Goal: Navigation & Orientation: Find specific page/section

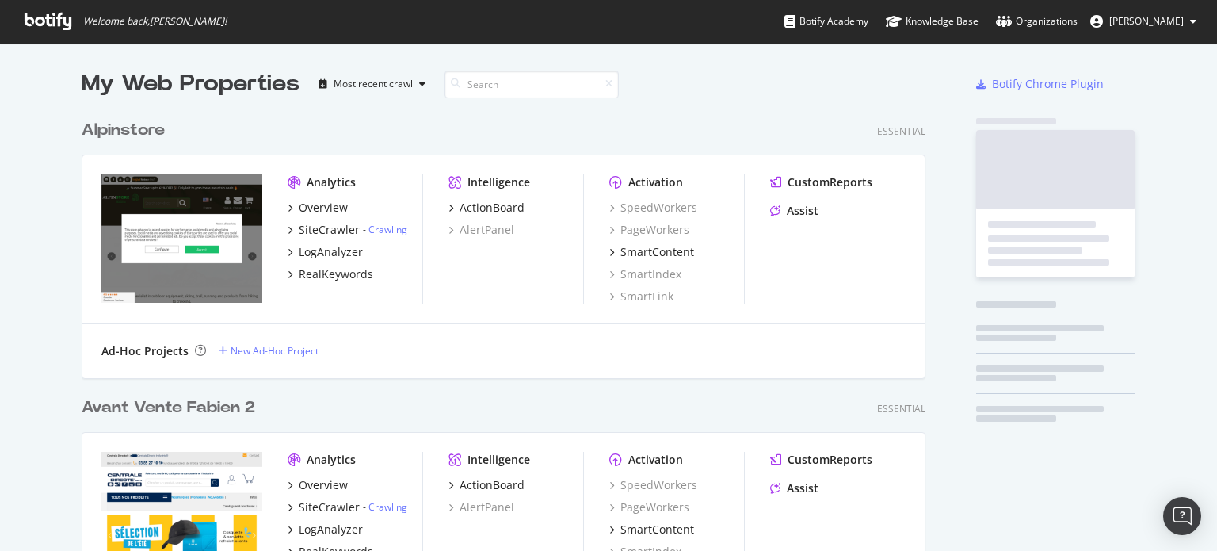
scroll to position [5551, 845]
click at [310, 208] on div "Overview" at bounding box center [323, 208] width 49 height 16
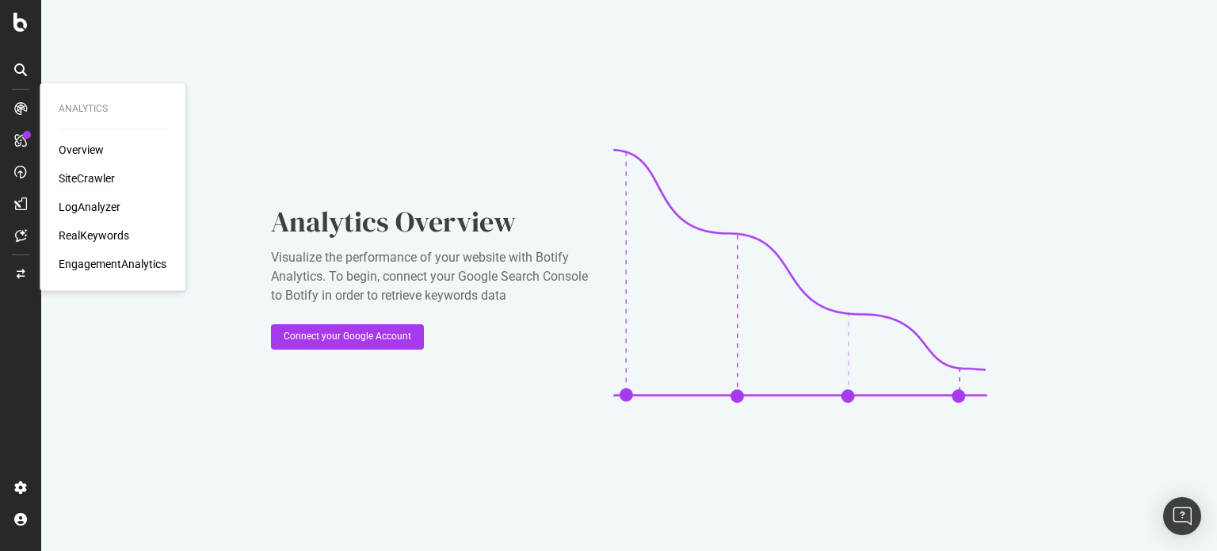
click at [78, 170] on div "SiteCrawler" at bounding box center [87, 178] width 56 height 16
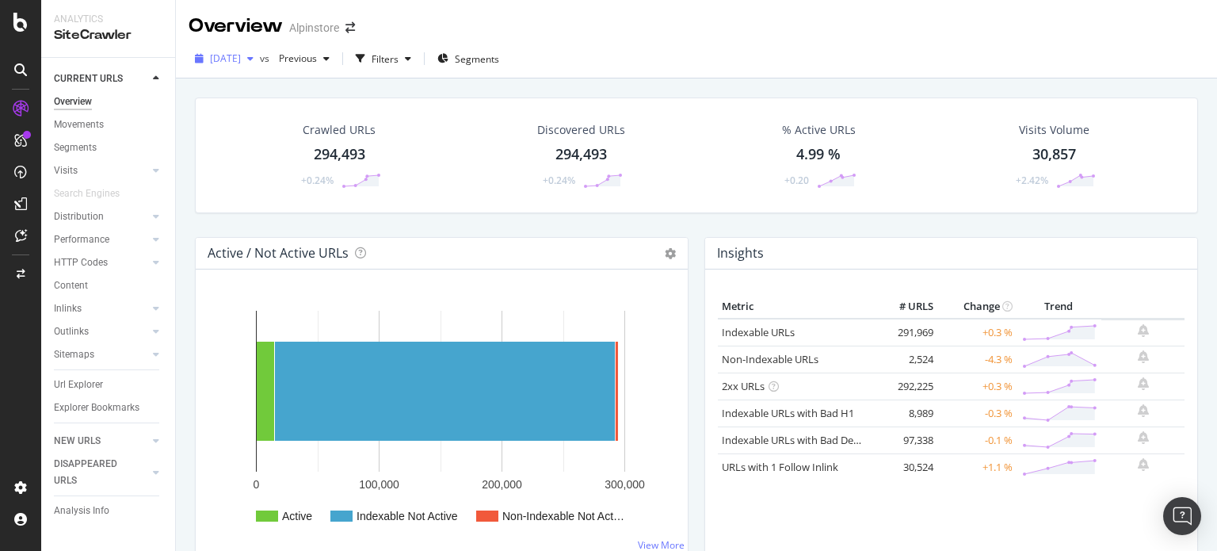
click at [241, 52] on span "[DATE]" at bounding box center [225, 58] width 31 height 13
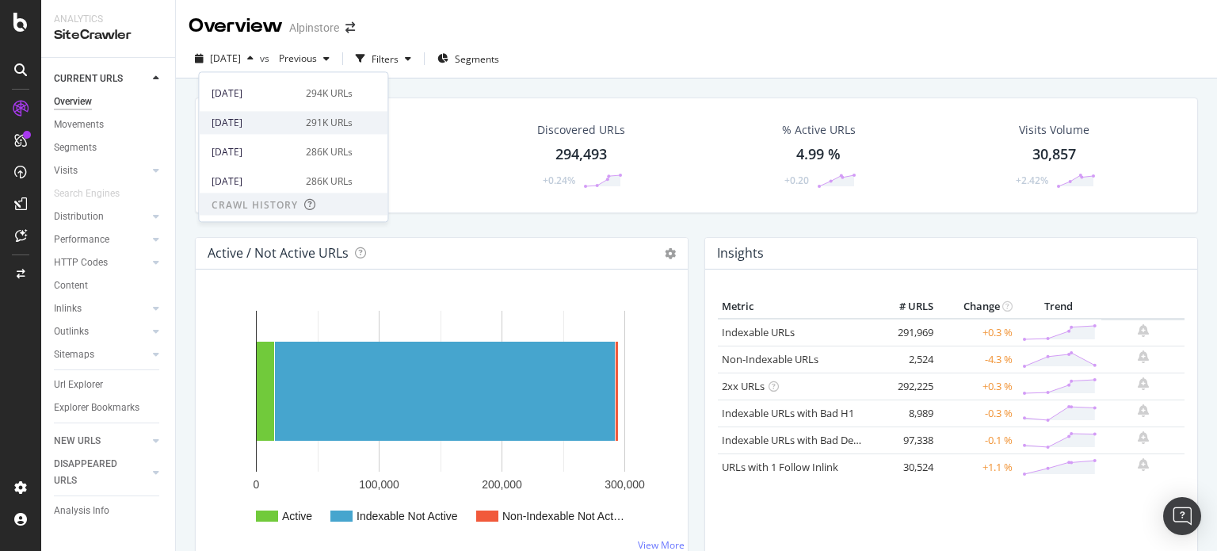
scroll to position [79, 0]
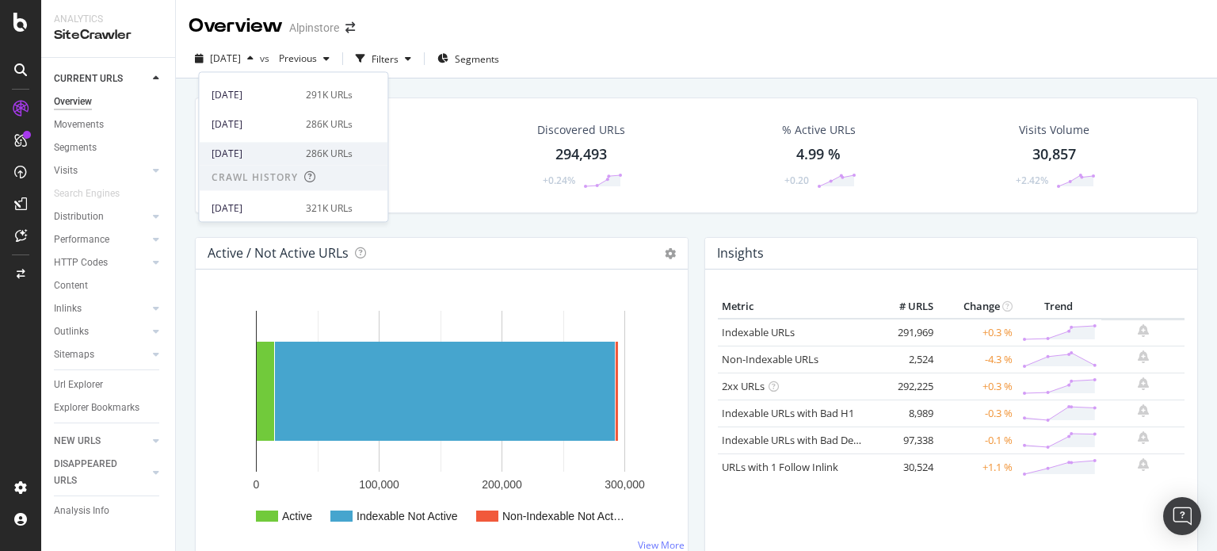
click at [311, 151] on div "286K URLs" at bounding box center [329, 154] width 47 height 14
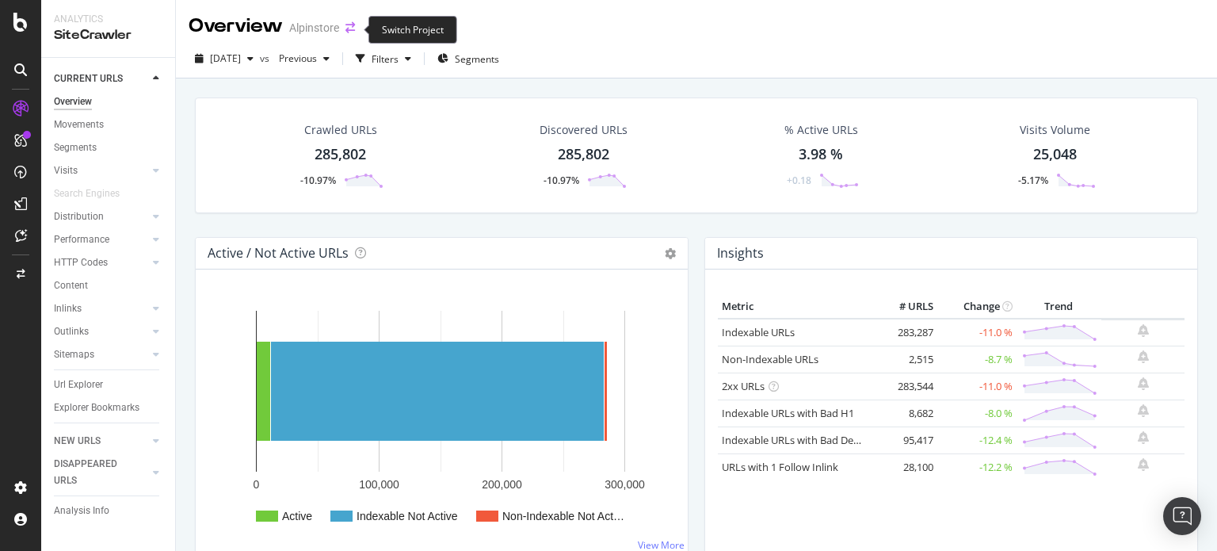
click at [347, 25] on icon "arrow-right-arrow-left" at bounding box center [351, 27] width 10 height 11
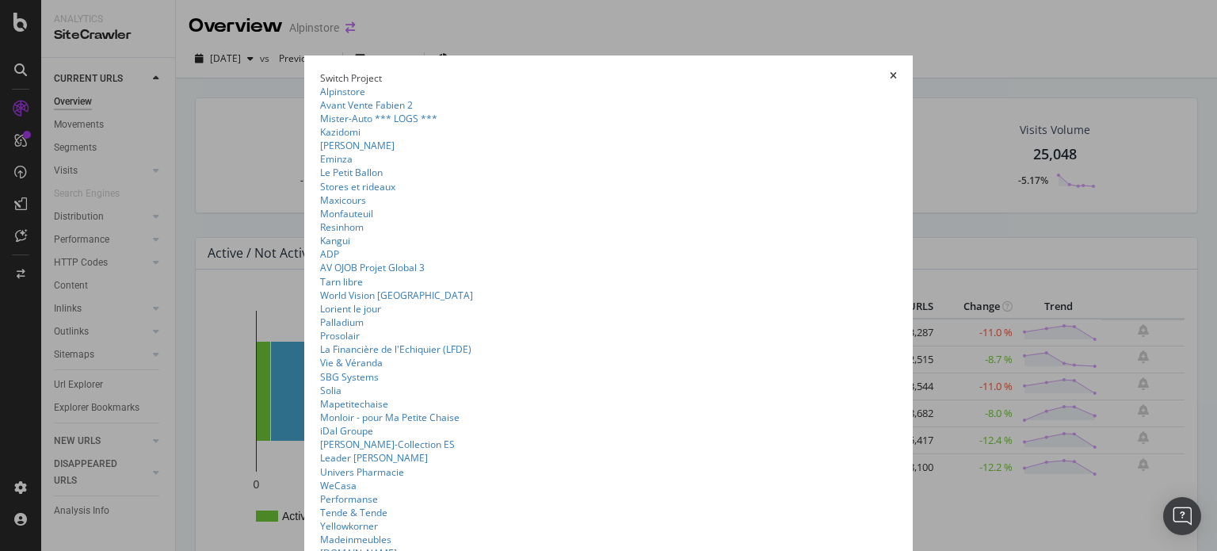
scroll to position [1297, 0]
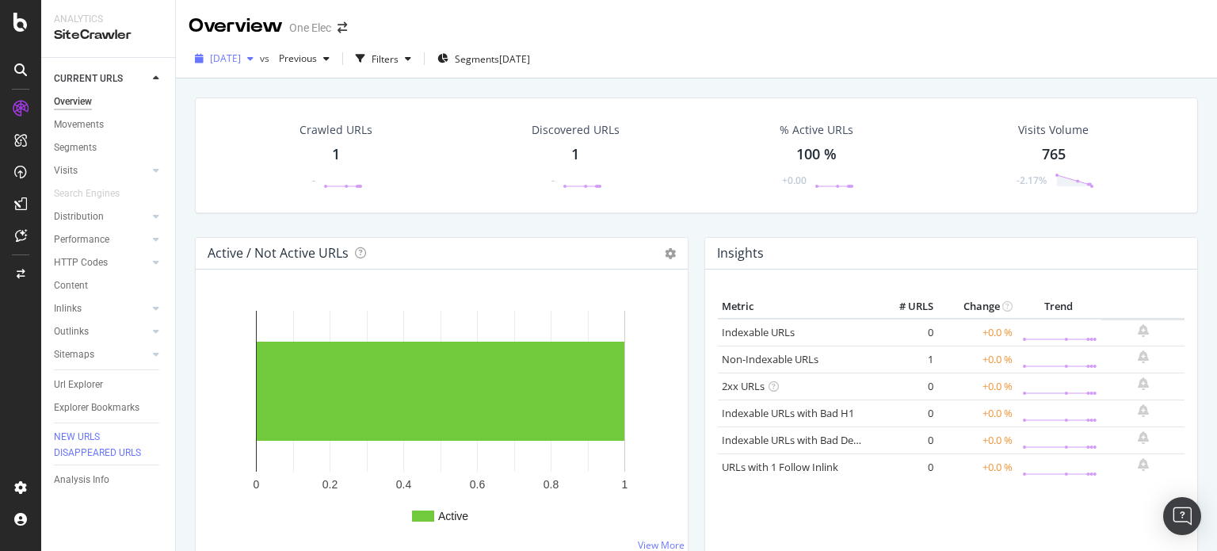
click at [241, 61] on span "[DATE]" at bounding box center [225, 58] width 31 height 13
click at [339, 32] on icon "arrow-right-arrow-left" at bounding box center [343, 27] width 10 height 11
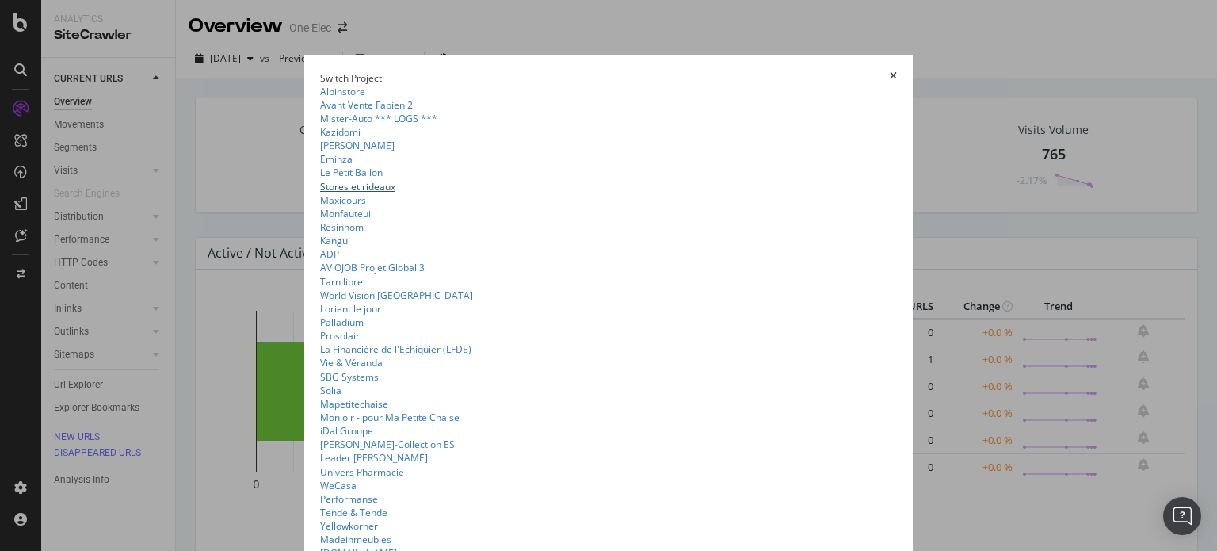
click at [320, 193] on link "Stores et rideaux" at bounding box center [357, 186] width 75 height 13
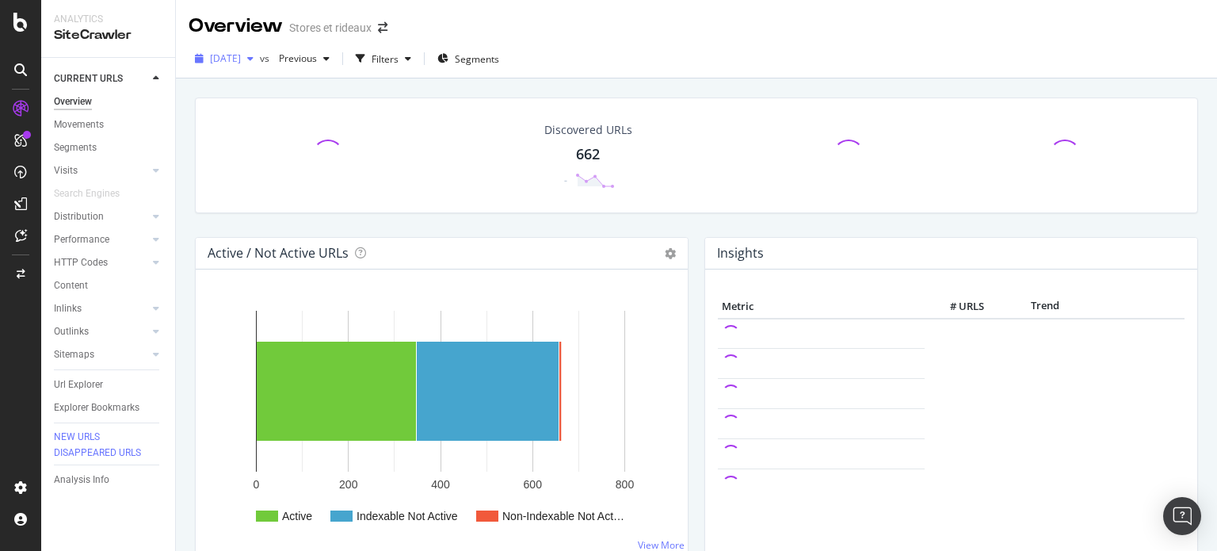
click at [241, 52] on span "[DATE]" at bounding box center [225, 58] width 31 height 13
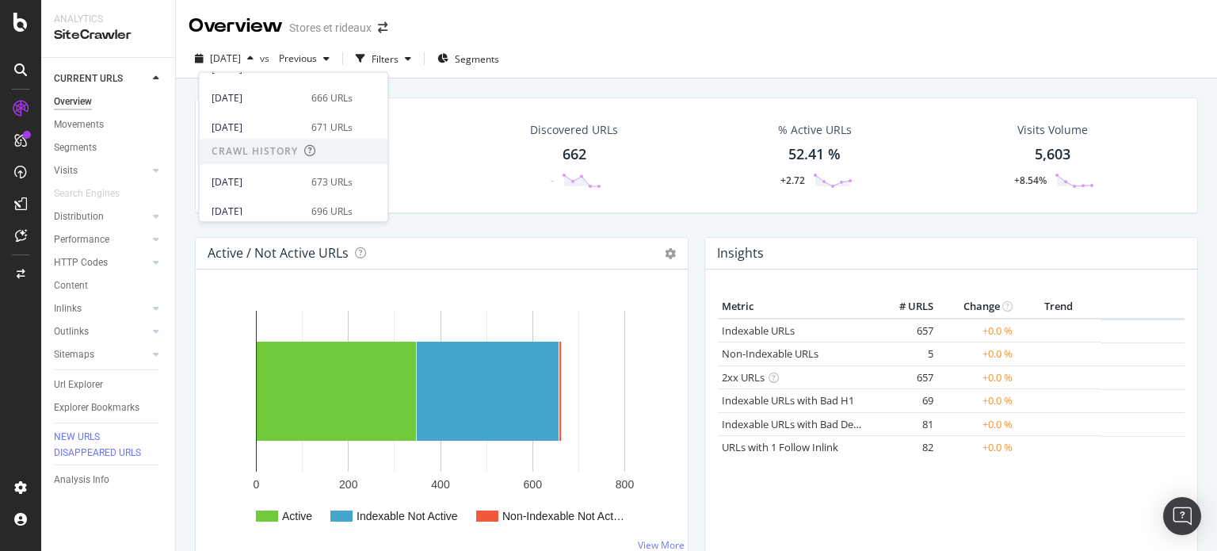
scroll to position [79, 0]
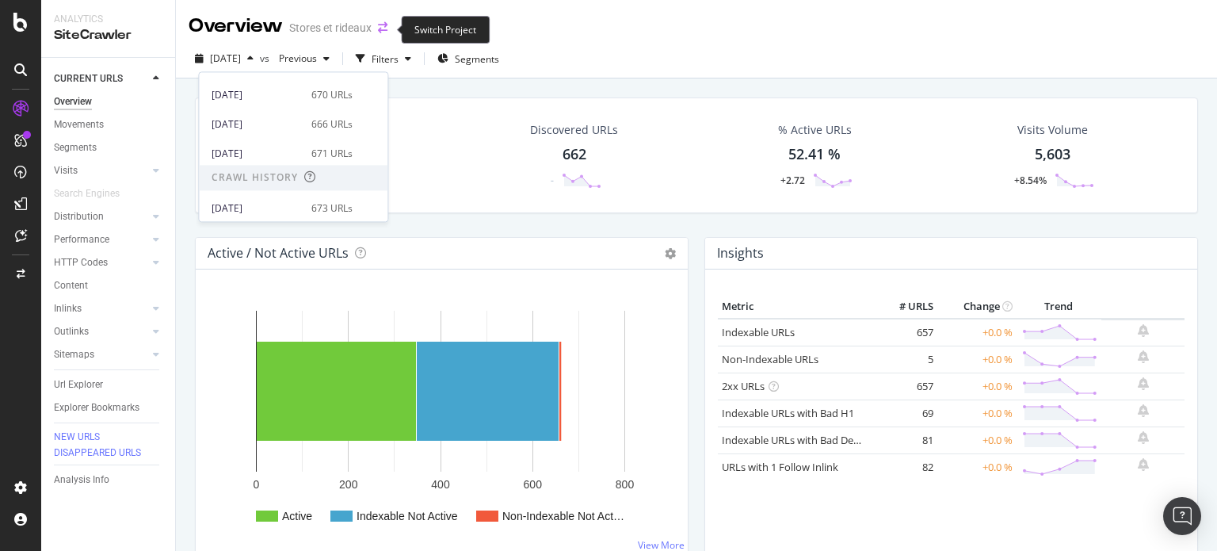
click at [384, 33] on icon "arrow-right-arrow-left" at bounding box center [383, 27] width 10 height 11
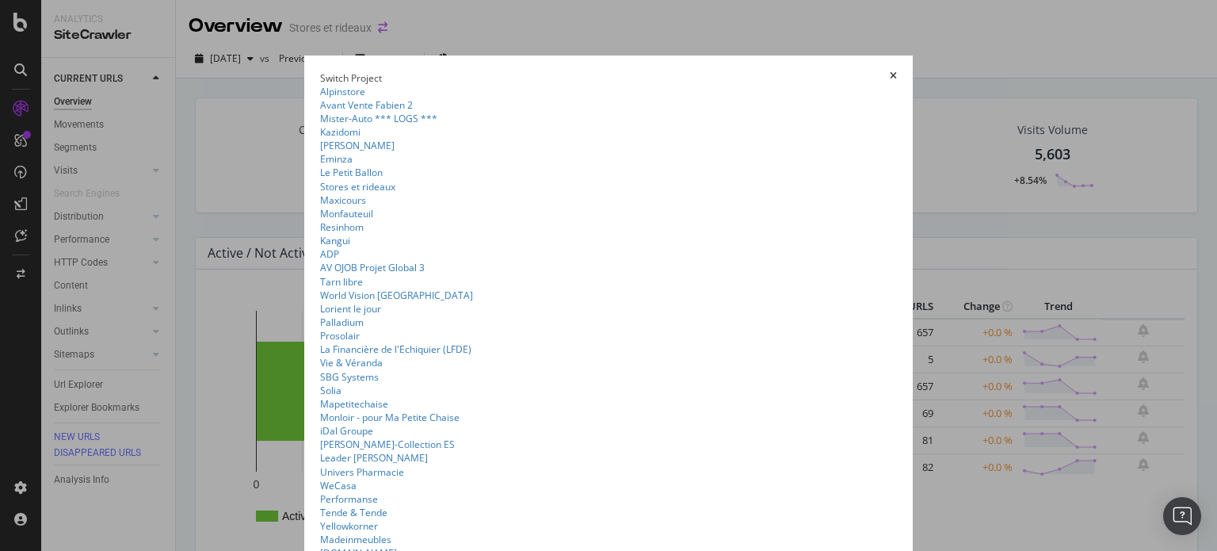
scroll to position [2665, 0]
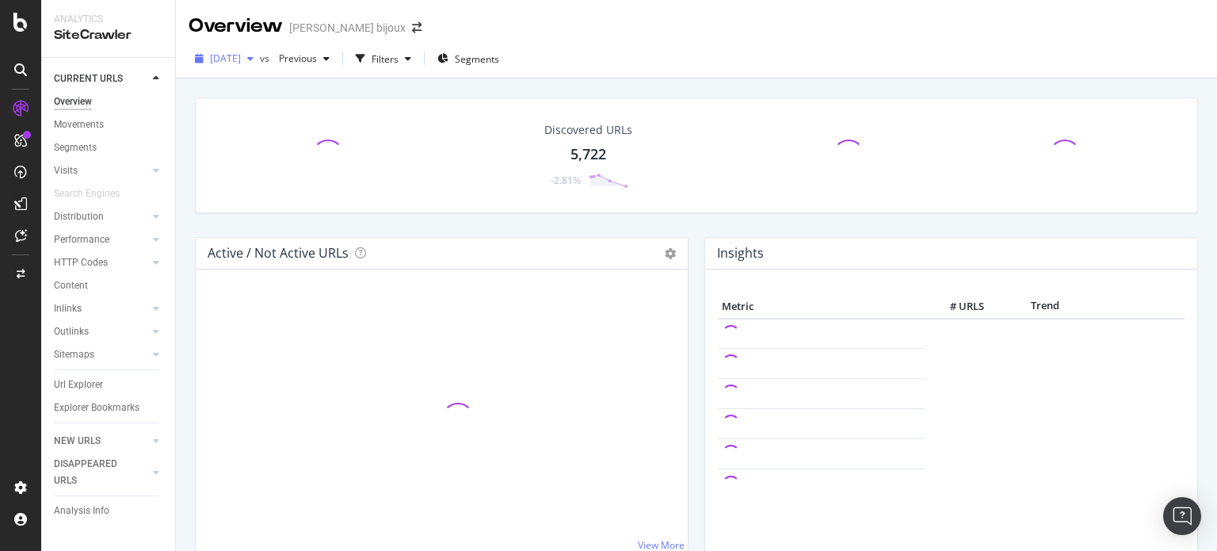
click at [241, 55] on span "[DATE]" at bounding box center [225, 58] width 31 height 13
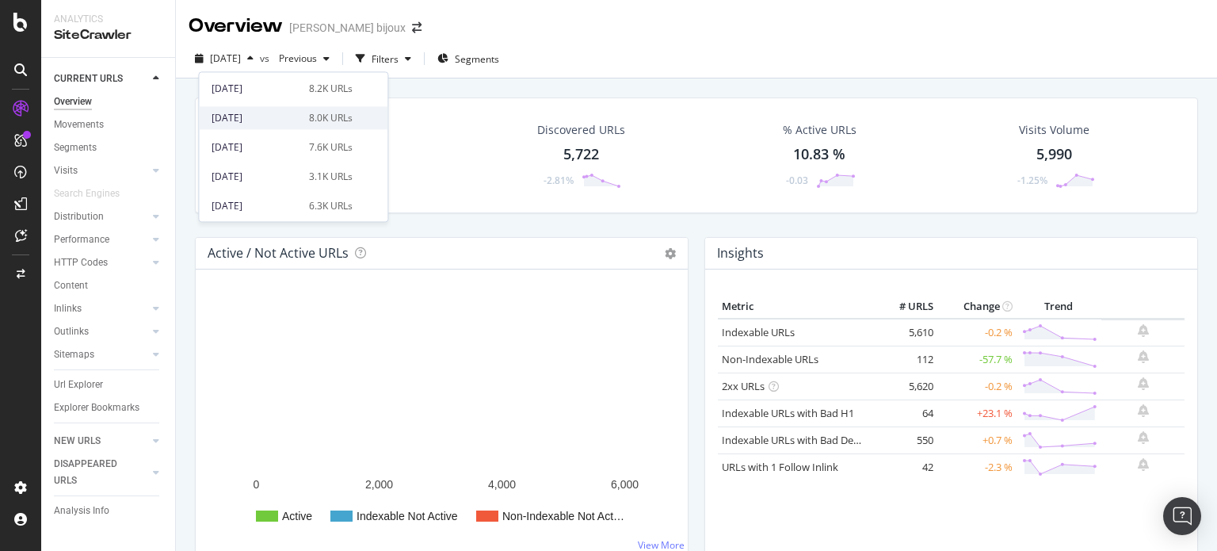
scroll to position [238, 0]
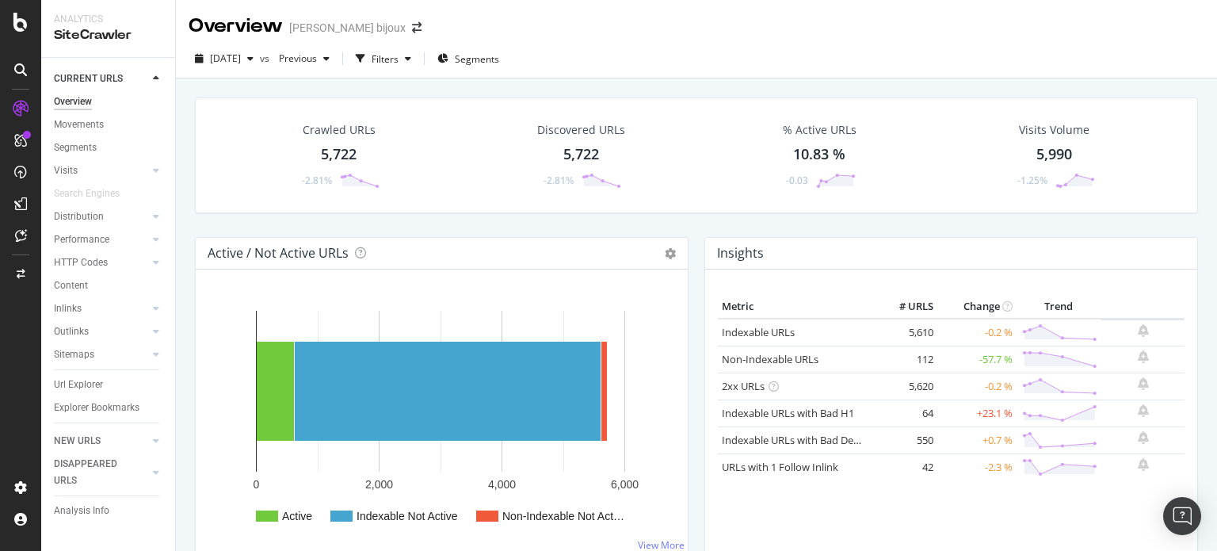
click at [558, 26] on div "Overview [PERSON_NAME] bijoux" at bounding box center [696, 20] width 1041 height 40
click at [418, 62] on div "button" at bounding box center [408, 59] width 19 height 10
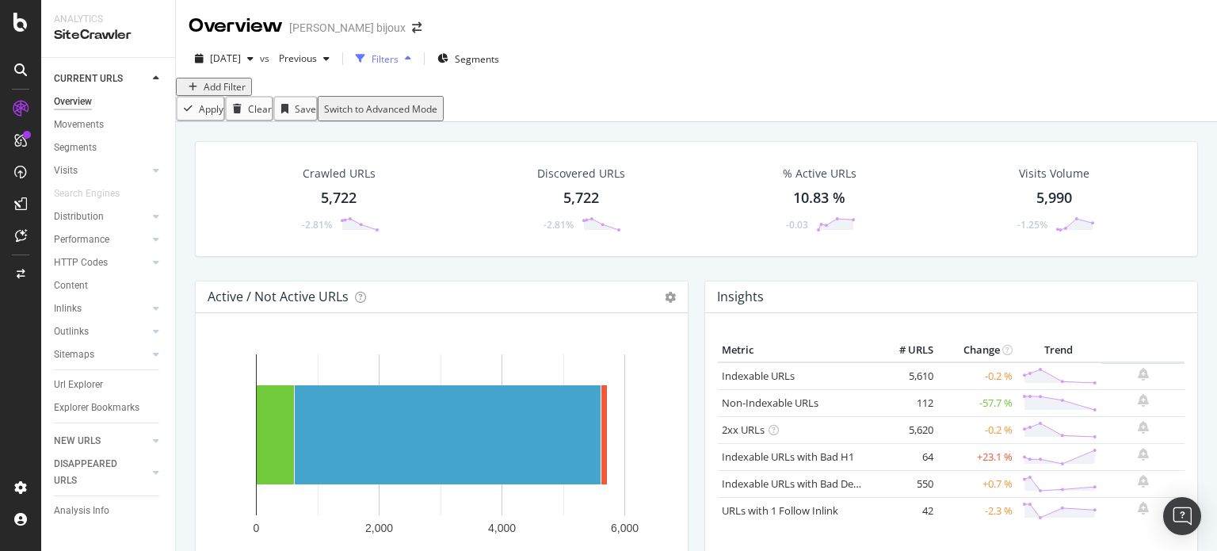
click at [399, 63] on div "Filters" at bounding box center [385, 58] width 27 height 13
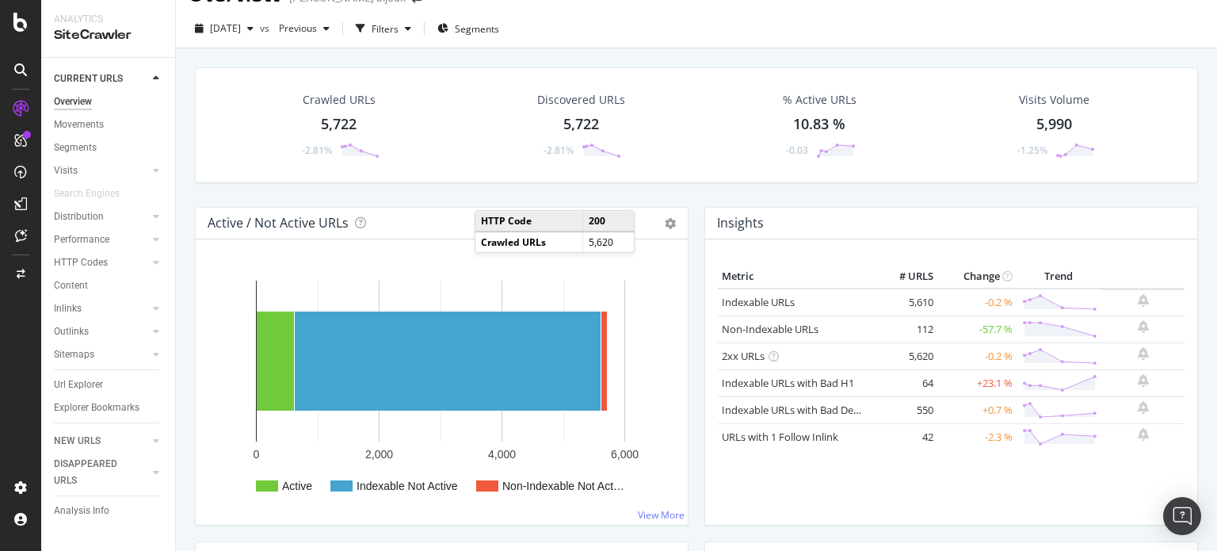
scroll to position [0, 0]
